Goal: Ask a question

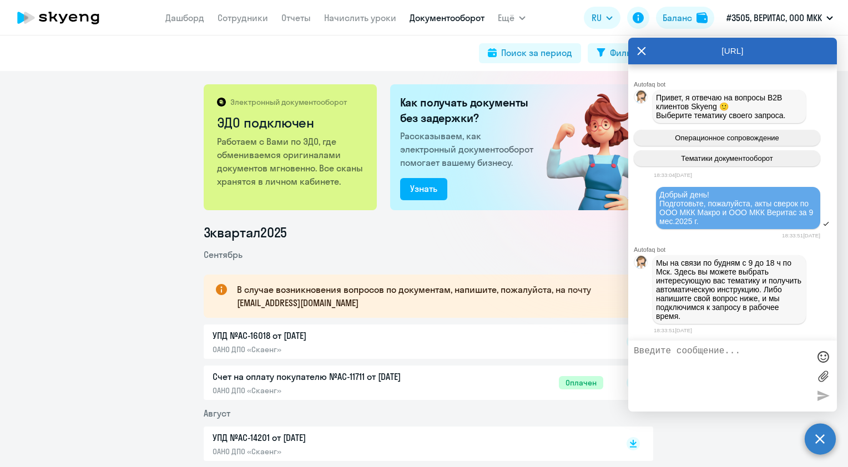
scroll to position [149, 0]
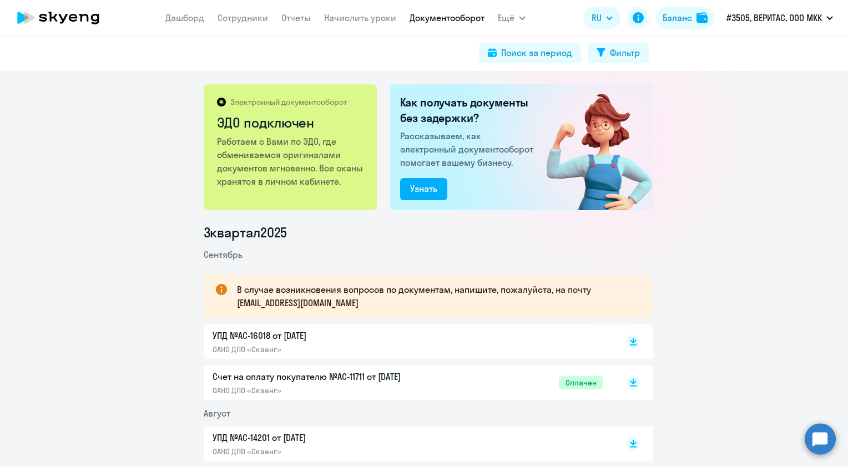
click at [821, 440] on circle at bounding box center [820, 439] width 31 height 31
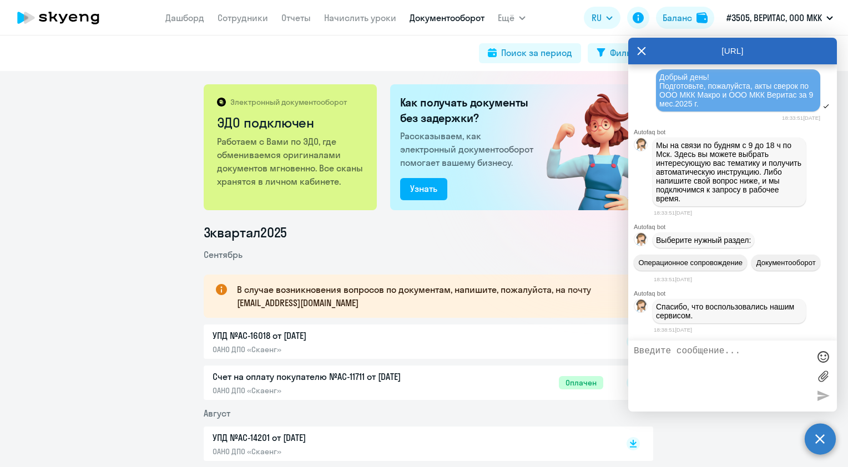
scroll to position [257, 0]
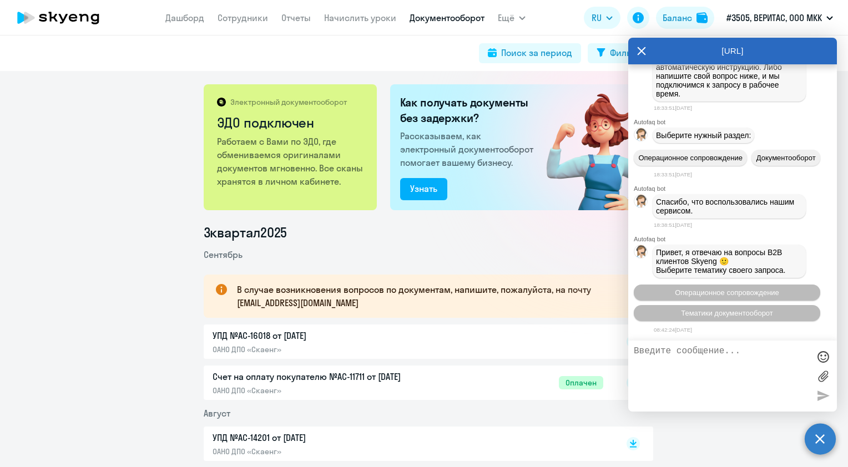
click at [702, 261] on span "Привет, я отвечаю на вопросы B2B клиентов Skyeng 🙂 Выберите тематику своего зап…" at bounding box center [721, 261] width 130 height 27
click at [711, 318] on button "Тематики документооборот" at bounding box center [727, 313] width 187 height 16
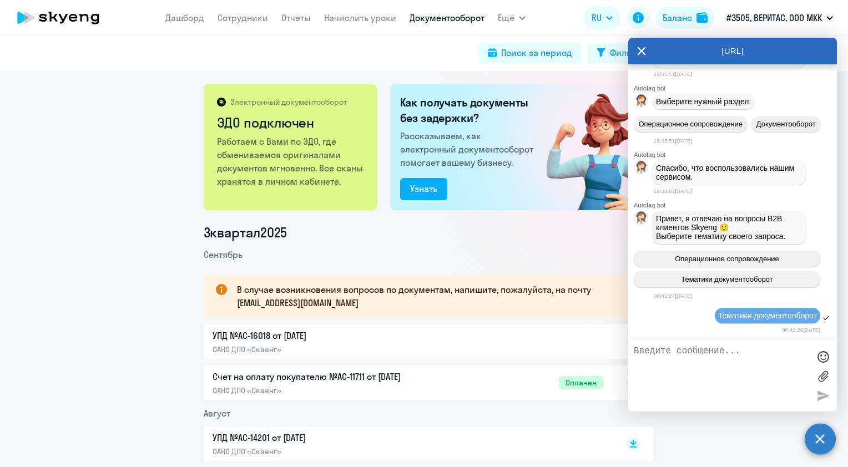
scroll to position [478, 0]
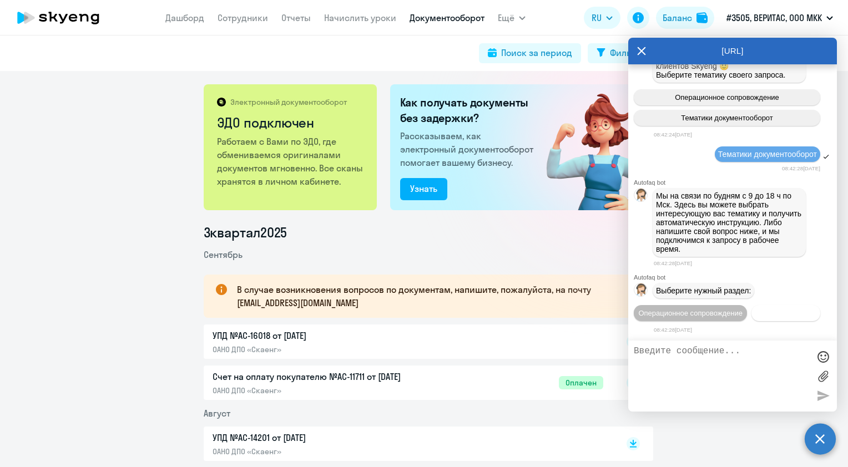
click at [757, 311] on span "Документооборот" at bounding box center [786, 313] width 59 height 8
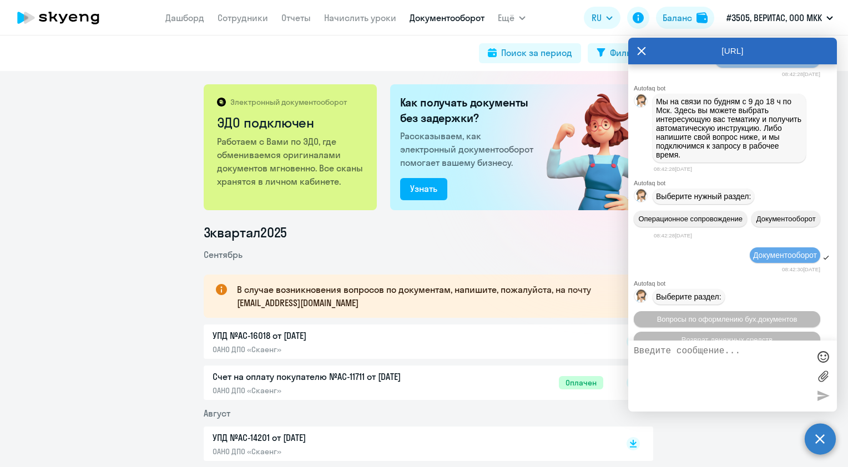
scroll to position [662, 0]
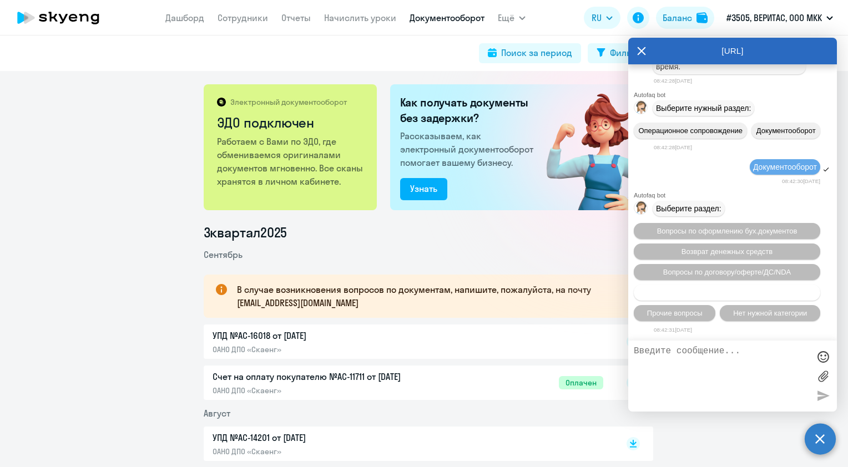
click at [721, 296] on span "Запросить уставные документы / заполнение анкеты" at bounding box center [727, 293] width 178 height 8
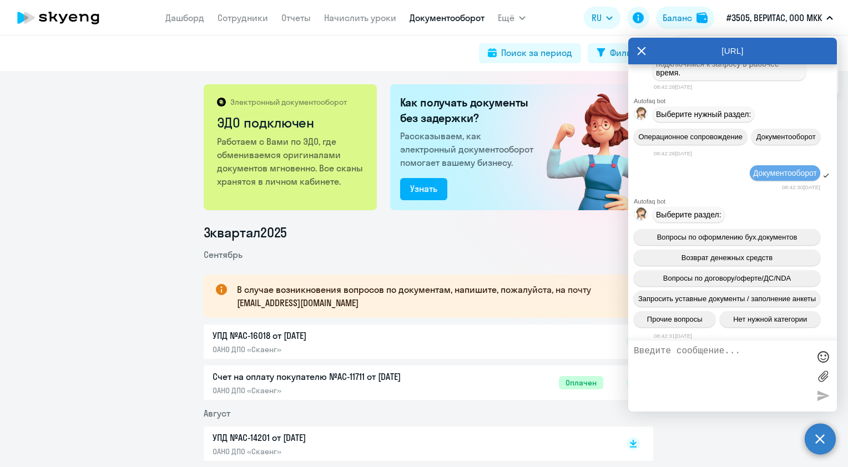
scroll to position [705, 0]
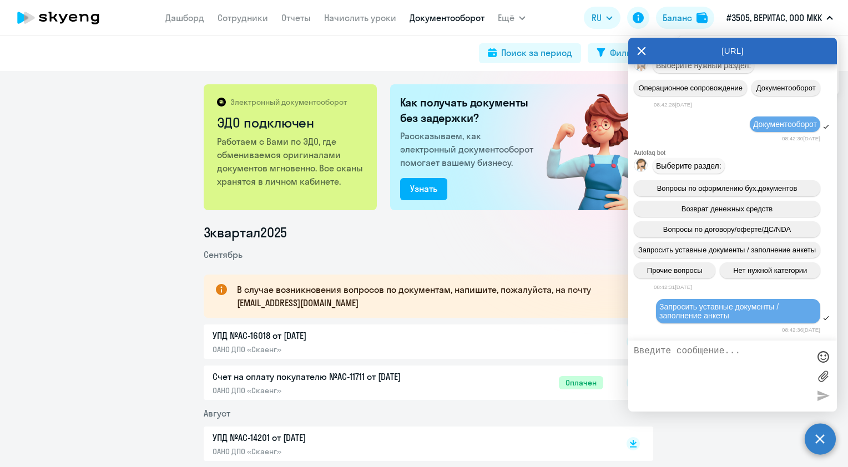
click at [732, 359] on textarea at bounding box center [721, 376] width 175 height 60
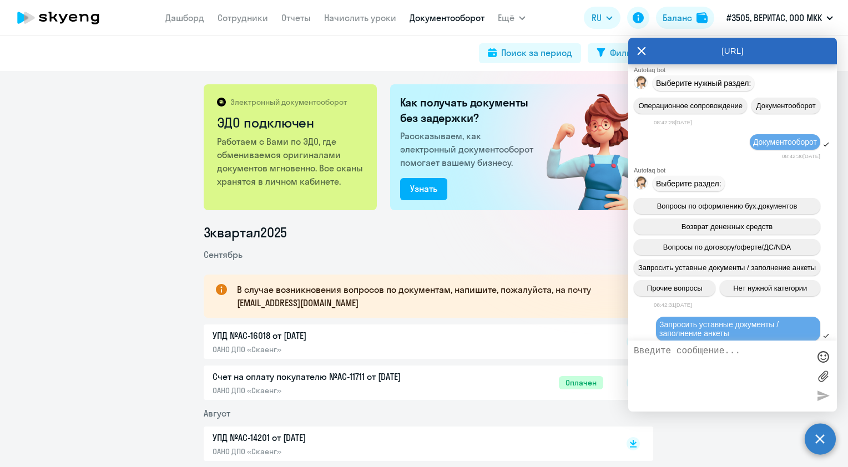
scroll to position [539, 0]
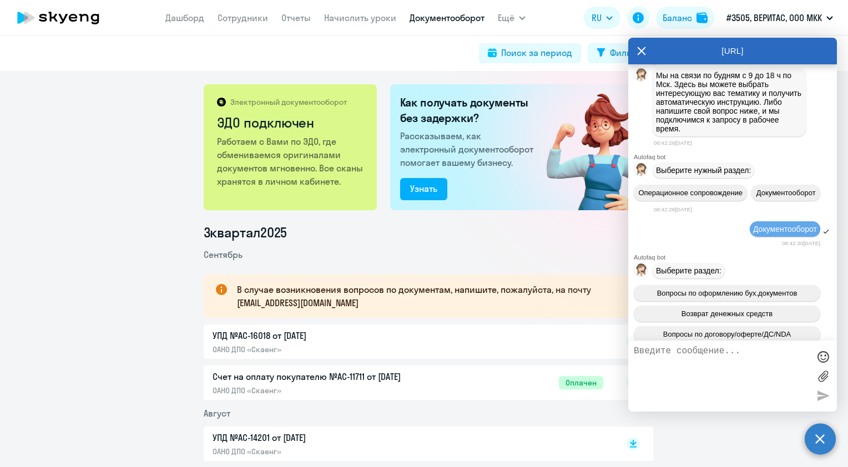
click at [642, 54] on icon at bounding box center [641, 51] width 9 height 27
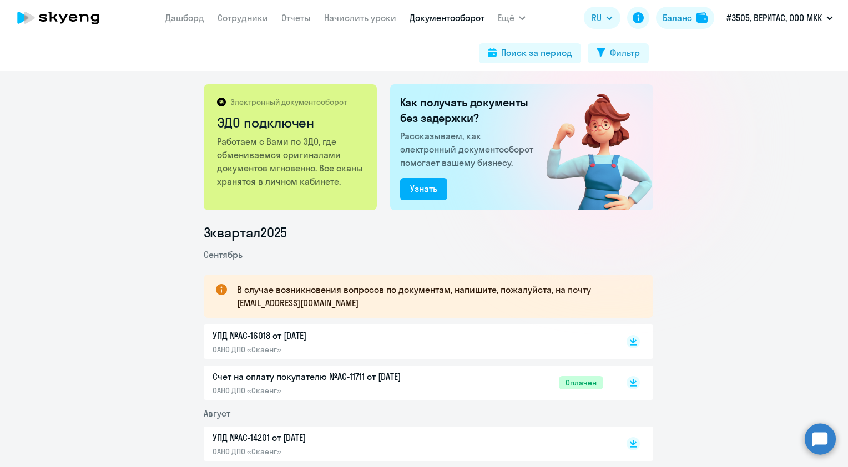
click at [828, 441] on circle at bounding box center [820, 439] width 31 height 31
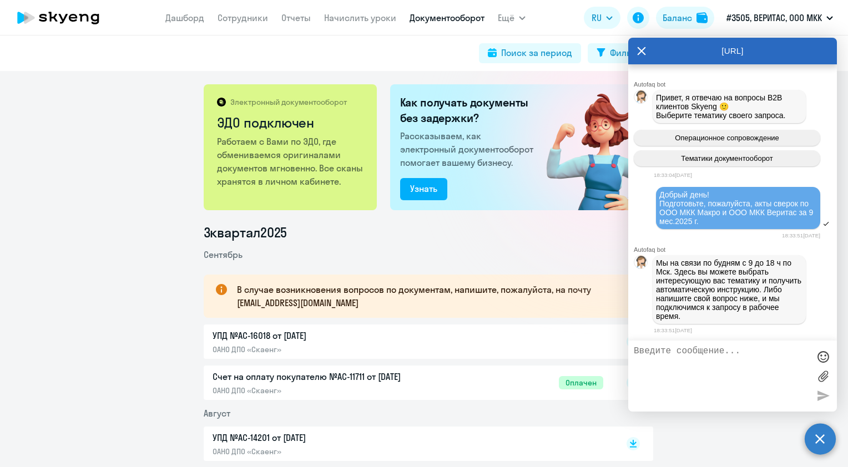
scroll to position [701, 0]
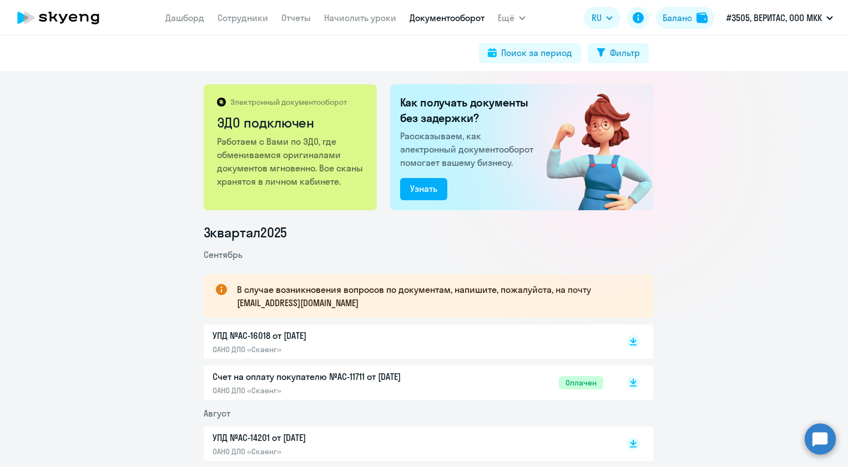
click at [813, 440] on circle at bounding box center [820, 439] width 31 height 31
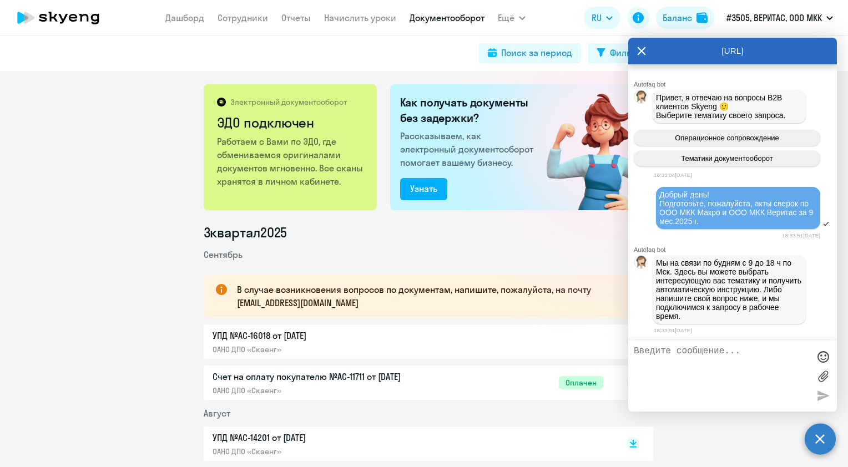
scroll to position [706, 0]
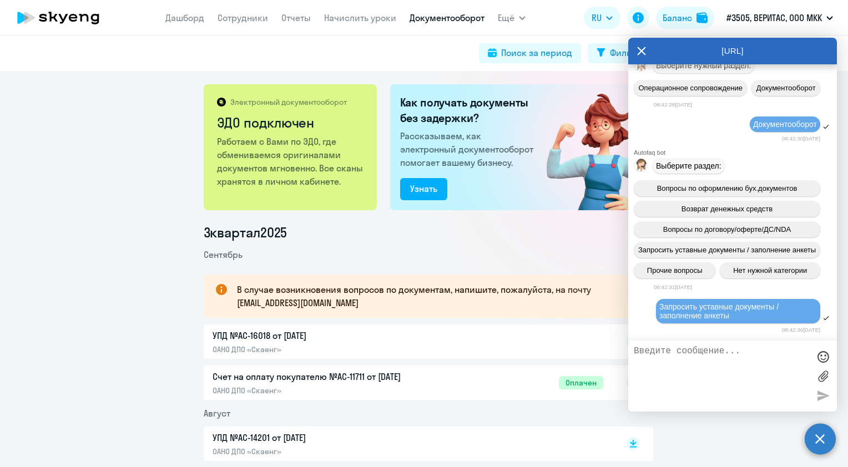
click at [719, 355] on textarea at bounding box center [721, 376] width 175 height 60
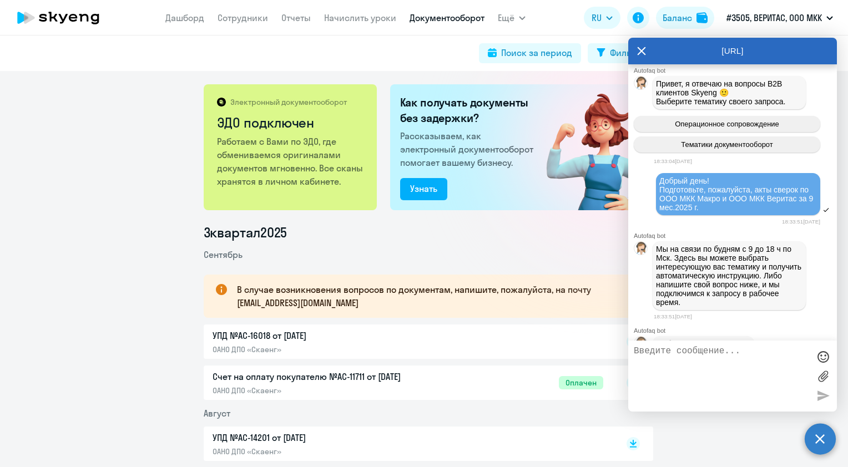
scroll to position [0, 0]
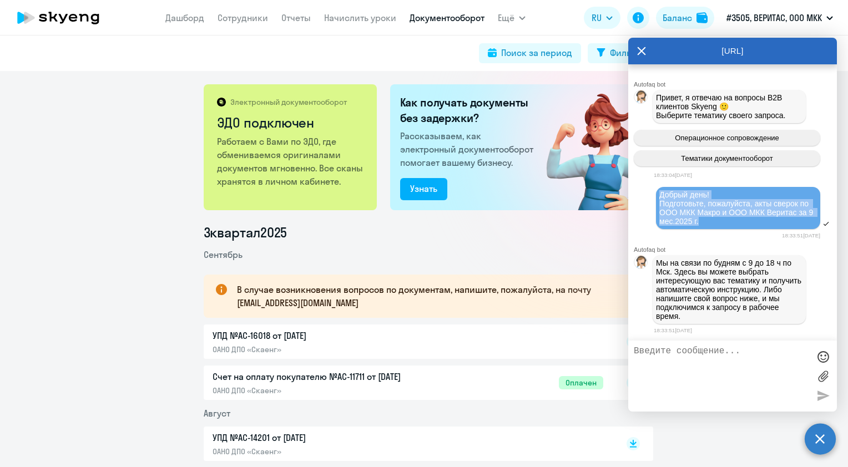
drag, startPoint x: 719, startPoint y: 228, endPoint x: 657, endPoint y: 197, distance: 68.8
click at [657, 197] on div "Добрый день! Подготовьте, пожалуйста, акты сверок по ООО МКК Макро и ООО МКК Ве…" at bounding box center [738, 208] width 164 height 42
copy span "Добрый день! Подготовьте, пожалуйста, акты сверок по ООО МКК Макро и ООО МКК Ве…"
click at [692, 355] on textarea at bounding box center [721, 376] width 175 height 60
paste textarea "Добрый день! Подготовьте, пожалуйста, акты сверок по ООО МКК Макро и ООО МКК Ве…"
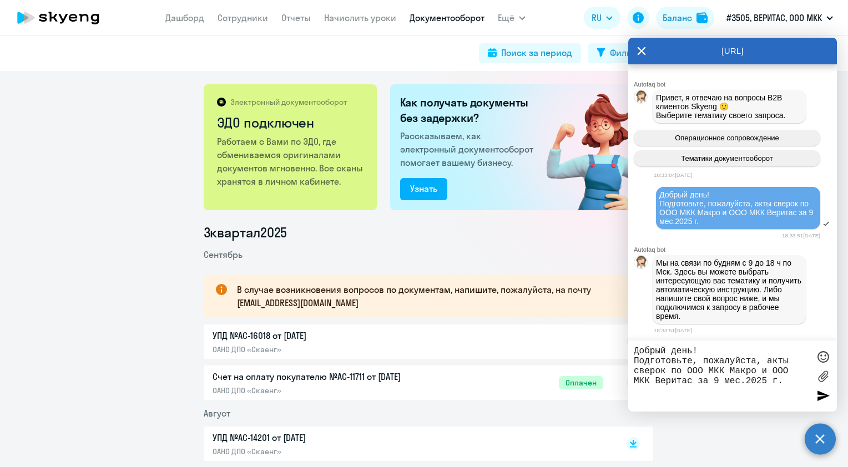
type textarea "Добрый день! Подготовьте, пожалуйста, акты сверок по ООО МКК Макро и ООО МКК Ве…"
click at [819, 396] on div at bounding box center [823, 395] width 17 height 17
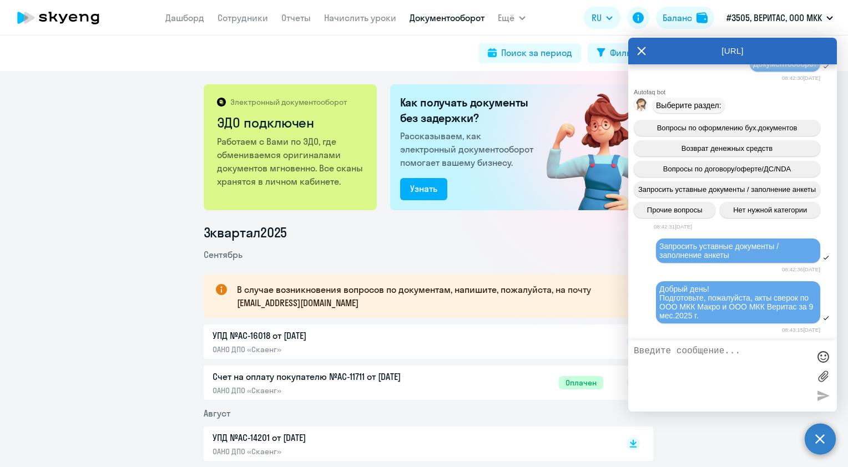
scroll to position [819, 0]
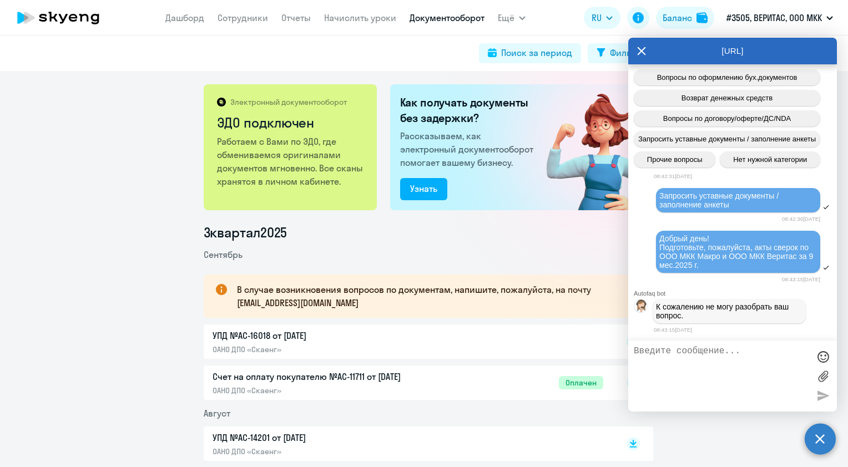
click at [693, 363] on textarea at bounding box center [721, 376] width 175 height 60
click at [691, 356] on textarea at bounding box center [721, 376] width 175 height 60
click at [735, 365] on textarea at bounding box center [721, 376] width 175 height 60
drag, startPoint x: 739, startPoint y: 260, endPoint x: 742, endPoint y: 251, distance: 9.3
click at [742, 251] on div "Добрый день! Подготовьте, пожалуйста, акты сверок по ООО МКК Макро и ООО МКК Ве…" at bounding box center [739, 252] width 158 height 36
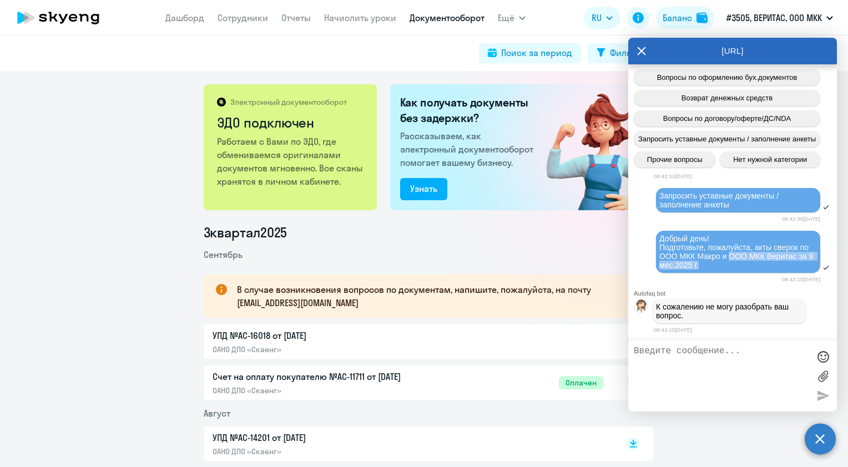
click at [742, 252] on span "Добрый день! Подготовьте, пожалуйста, акты сверок по ООО МКК Макро и ООО МКК Ве…" at bounding box center [738, 252] width 156 height 36
click at [706, 376] on textarea at bounding box center [721, 376] width 175 height 60
paste textarea "Добрый день! Подготовьте, пожалуйста, акты сверок по ООО МКК Макро и ООО МКК Ве…"
type textarea "Добрый день! Подготовьте, пожалуйста, акты сверок по ООО МКК Макро и ООО МКК Ве…"
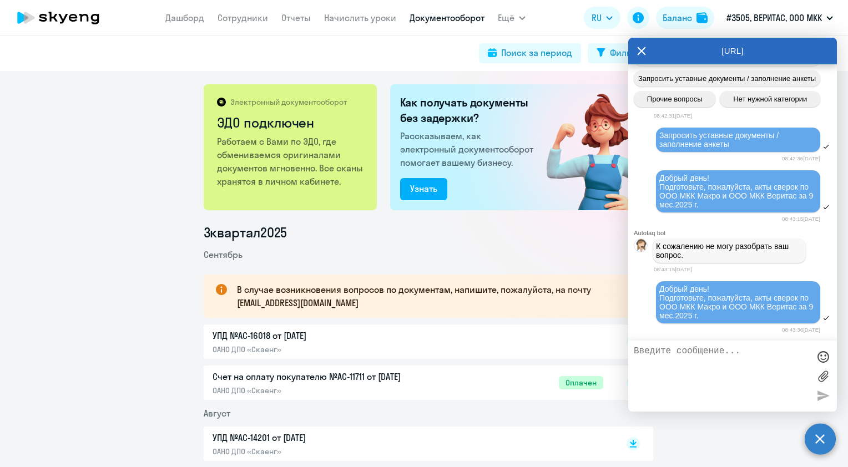
scroll to position [882, 0]
